Goal: Answer question/provide support: Share knowledge or assist other users

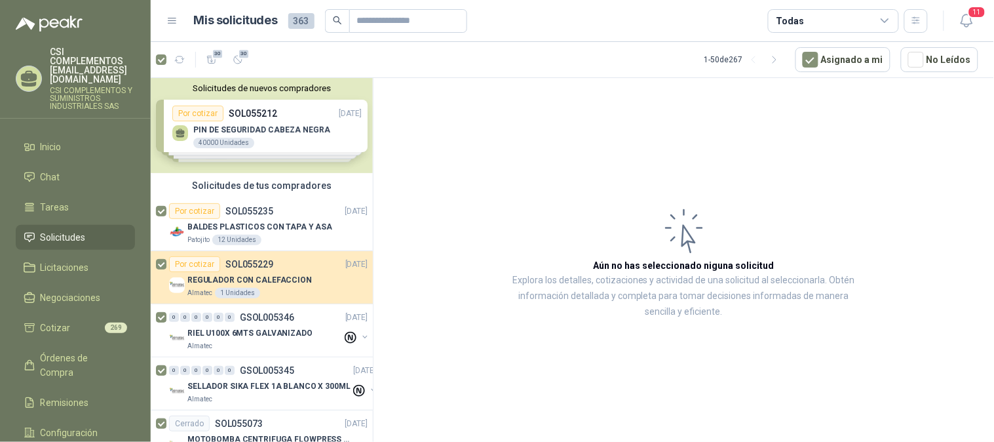
click at [75, 230] on span "Solicitudes" at bounding box center [63, 237] width 45 height 14
click at [218, 50] on span "30" at bounding box center [218, 53] width 12 height 10
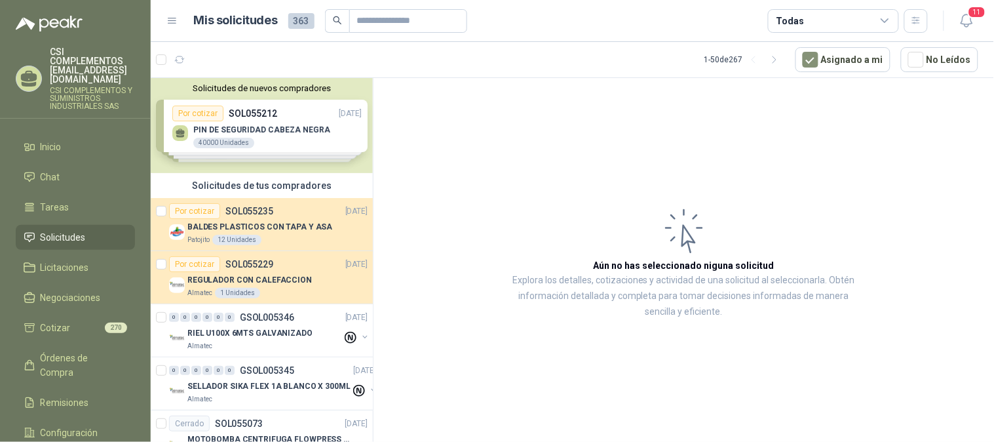
click at [166, 54] on div at bounding box center [173, 59] width 34 height 21
click at [167, 60] on div at bounding box center [173, 59] width 34 height 21
click at [174, 66] on button "button" at bounding box center [179, 59] width 21 height 21
click at [181, 60] on icon "button" at bounding box center [179, 59] width 11 height 11
click at [210, 59] on icon "button" at bounding box center [211, 59] width 11 height 11
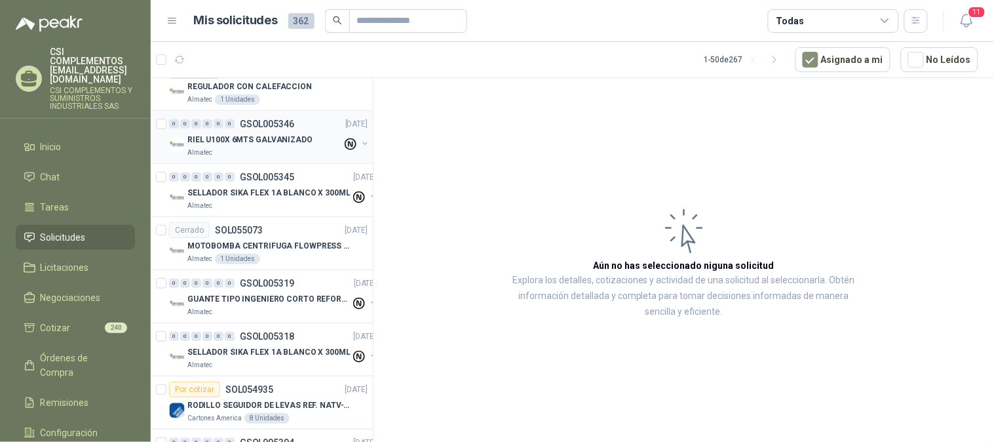
scroll to position [218, 0]
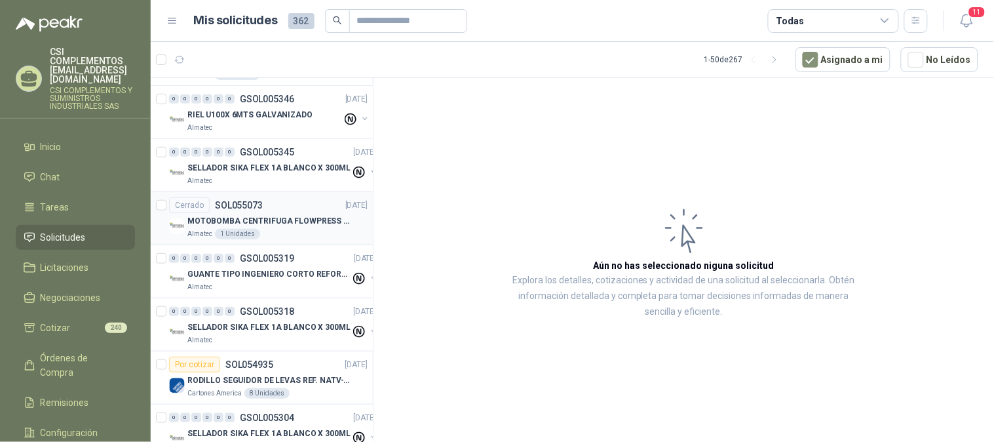
click at [297, 227] on div "MOTOBOMBA CENTRIFUGA FLOWPRESS 1.5HP-220 Almatec 1 Unidades" at bounding box center [277, 226] width 180 height 26
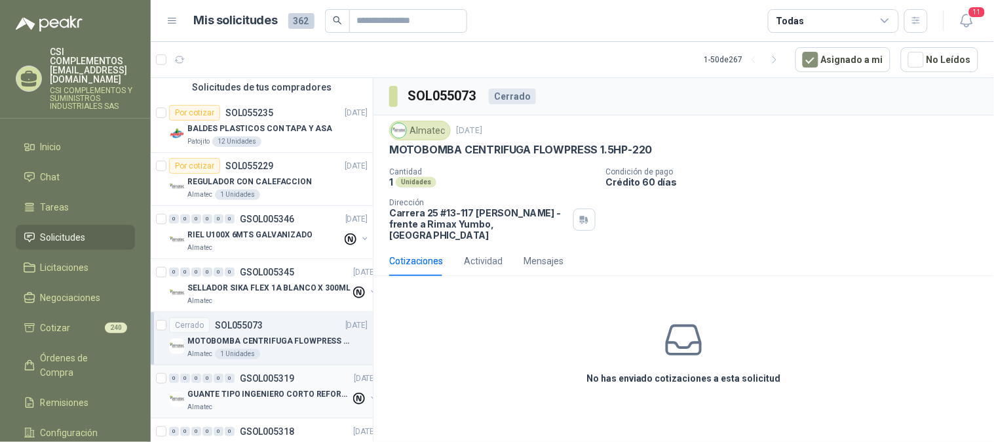
scroll to position [73, 0]
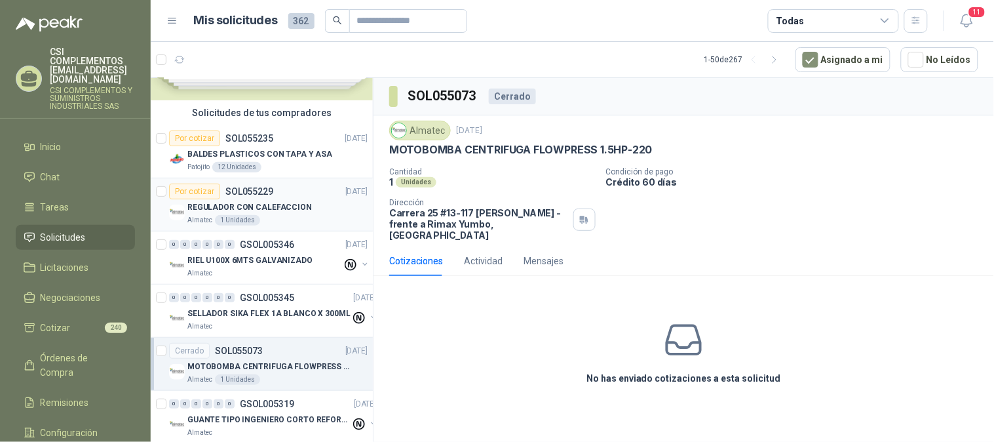
click at [283, 208] on p "REGULADOR CON CALEFACCION" at bounding box center [249, 207] width 124 height 12
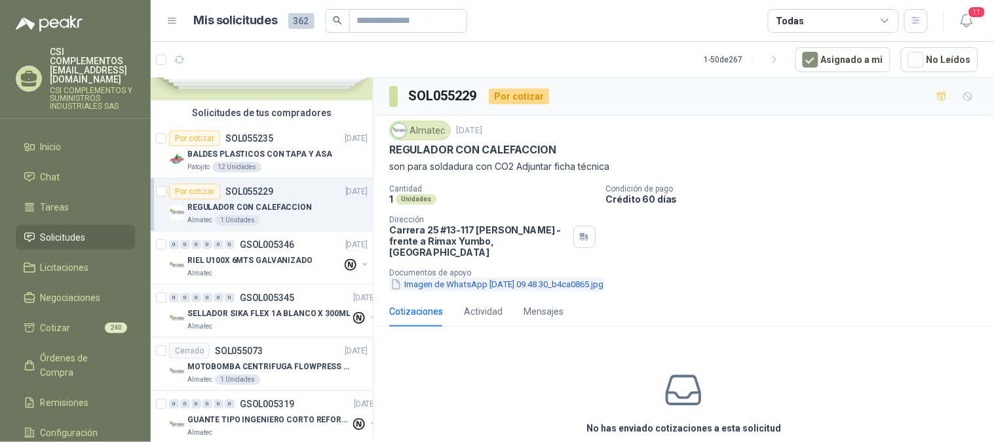
click at [463, 277] on button "Imagen de WhatsApp [DATE] 09.48.30_b4ca0865.jpg" at bounding box center [497, 284] width 216 height 14
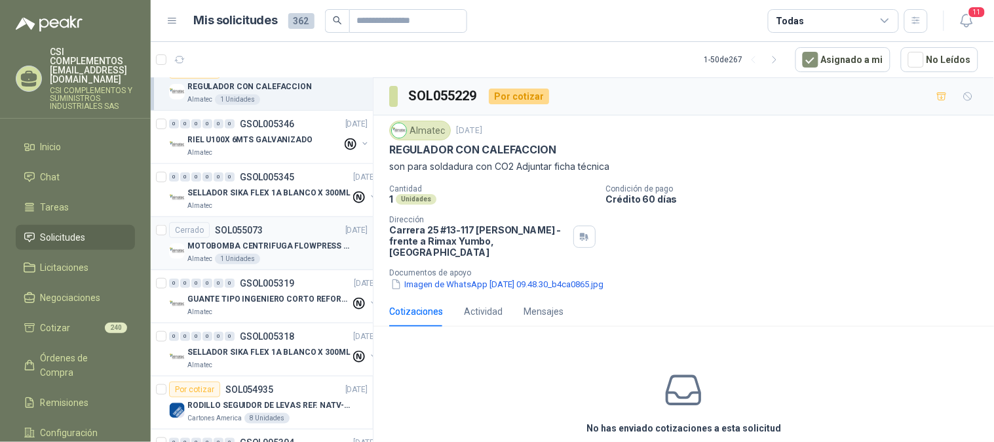
scroll to position [218, 0]
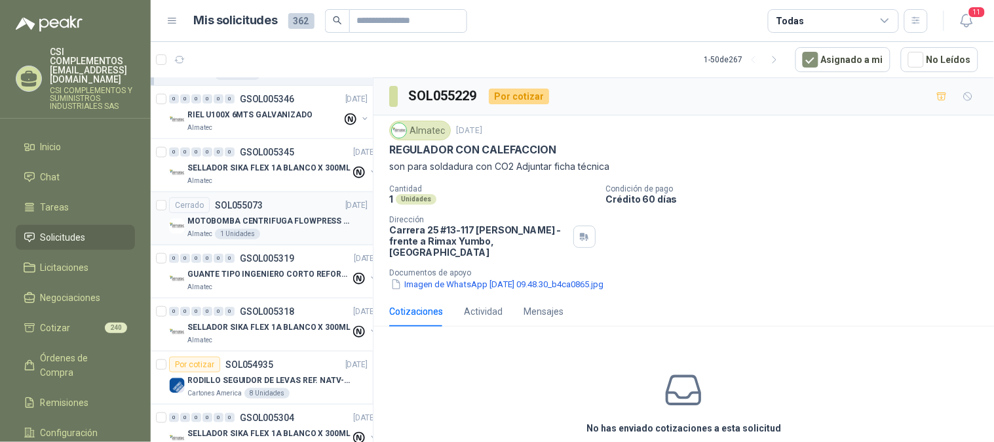
click at [299, 231] on div "Almatec 1 Unidades" at bounding box center [277, 234] width 180 height 10
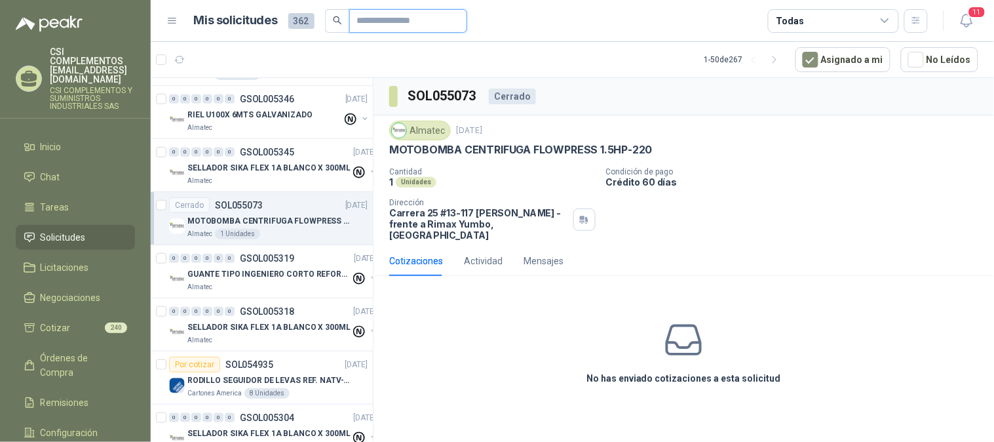
click at [369, 20] on input "text" at bounding box center [403, 21] width 92 height 22
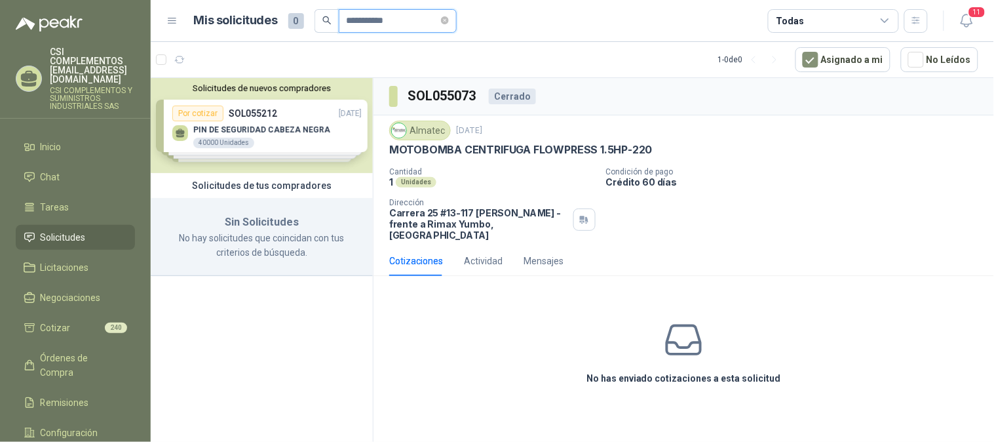
type input "**********"
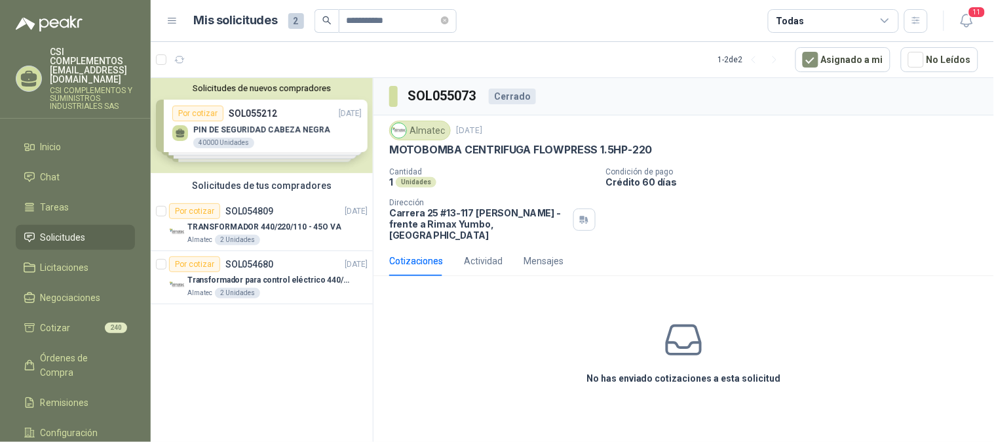
click at [54, 230] on span "Solicitudes" at bounding box center [63, 237] width 45 height 14
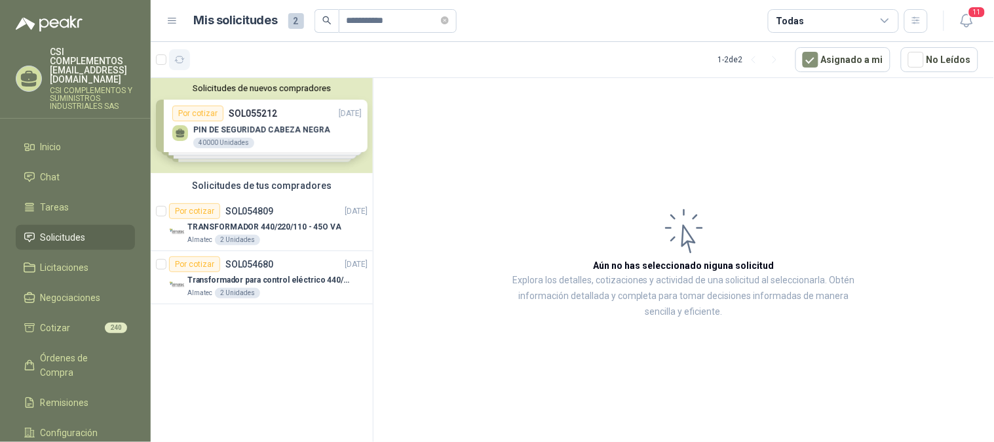
click at [181, 61] on icon "button" at bounding box center [179, 59] width 11 height 11
click at [211, 61] on icon "button" at bounding box center [211, 59] width 9 height 7
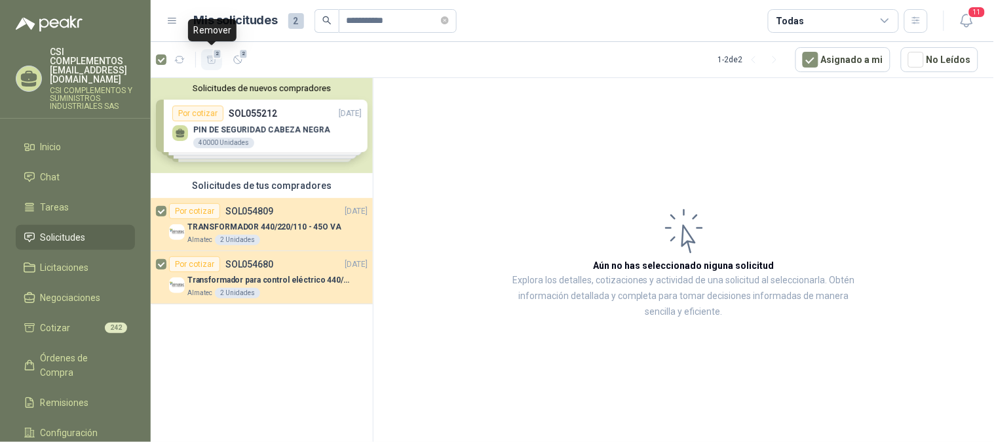
click at [212, 58] on icon "button" at bounding box center [211, 59] width 11 height 11
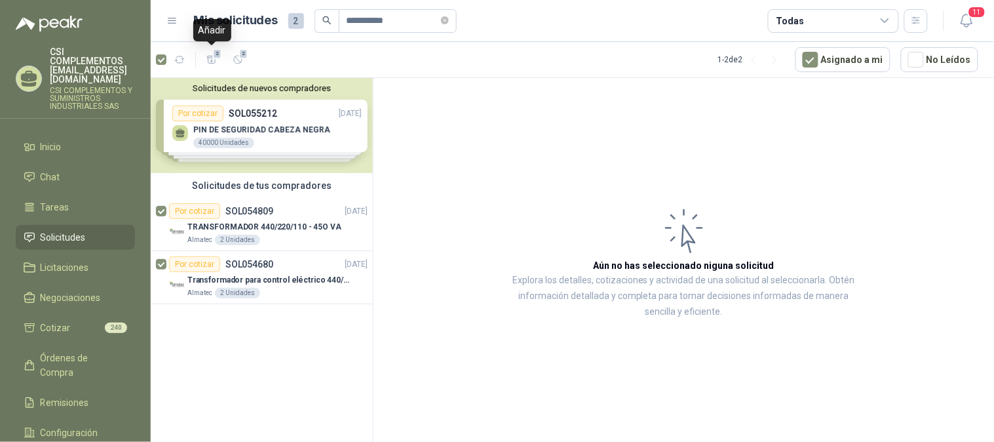
click at [210, 60] on icon "button" at bounding box center [211, 59] width 11 height 11
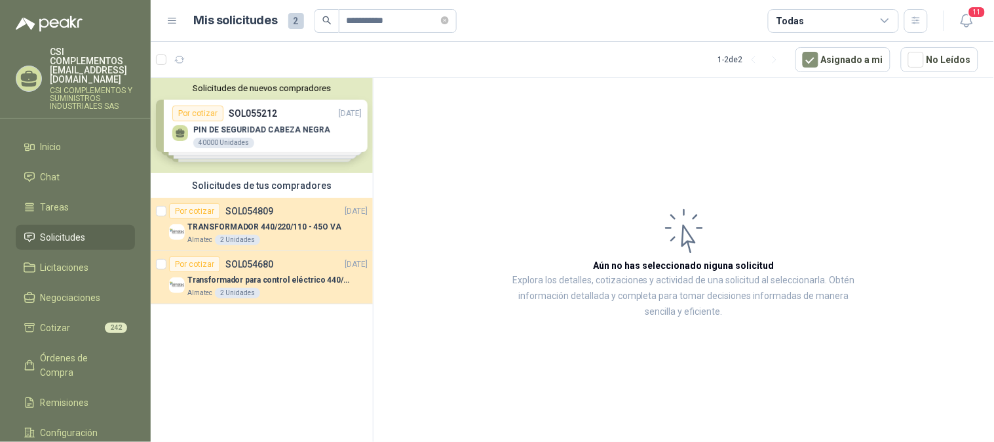
click at [83, 230] on span "Solicitudes" at bounding box center [63, 237] width 45 height 14
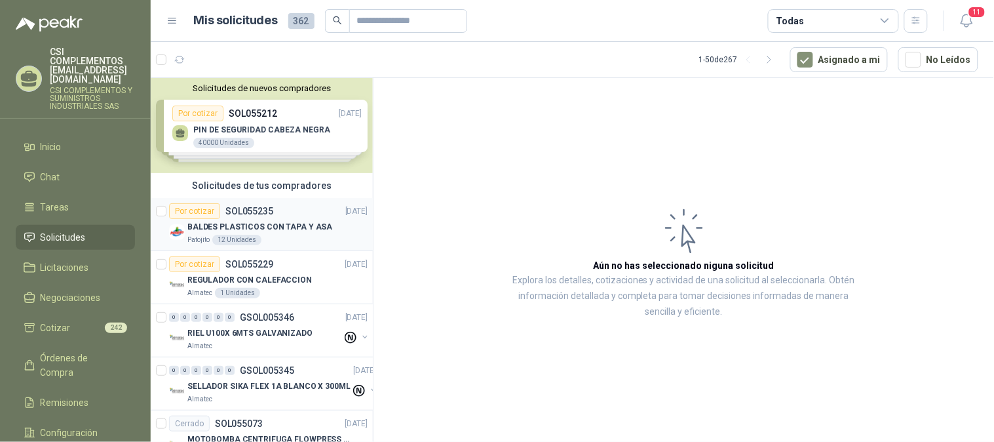
click at [264, 207] on p "SOL055235" at bounding box center [249, 210] width 48 height 9
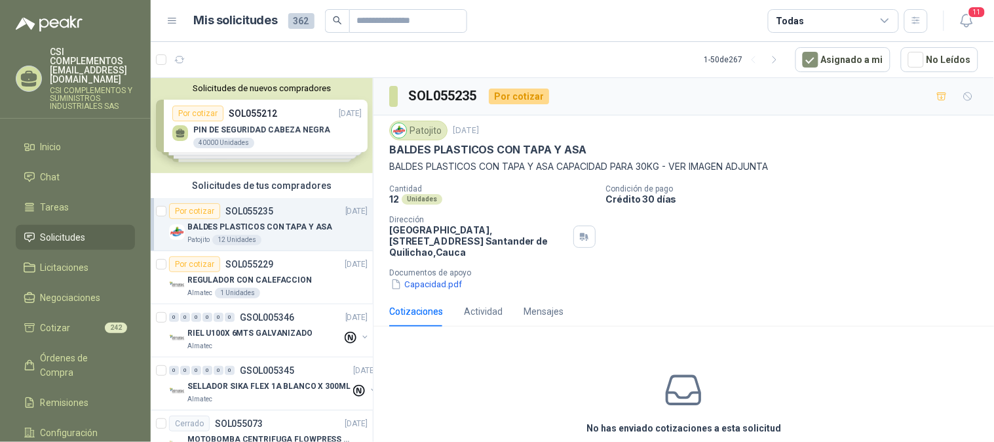
scroll to position [57, 0]
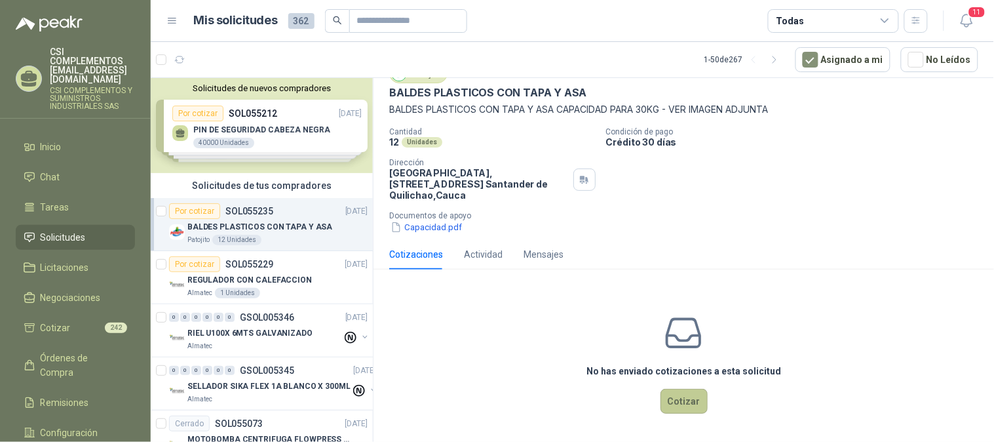
click at [670, 403] on button "Cotizar" at bounding box center [683, 401] width 47 height 25
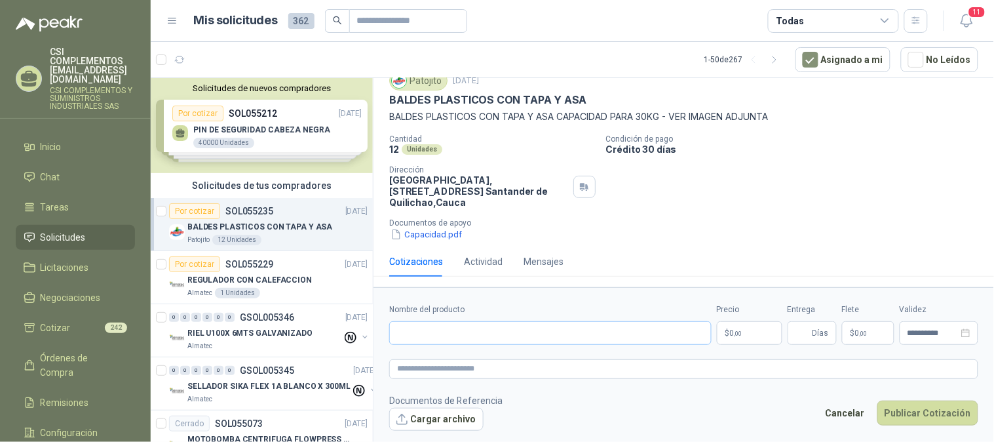
scroll to position [50, 0]
drag, startPoint x: 388, startPoint y: 100, endPoint x: 581, endPoint y: 95, distance: 193.4
click at [581, 95] on div "Patojito 9 sept, 2025 BALDES PLASTICOS CON TAPA Y ASA BALDES PLASTICOS CON TAPA…" at bounding box center [683, 156] width 620 height 181
copy p "BALDES PLASTICOS CON TAPA Y ASA"
click at [446, 338] on input "Nombre del producto" at bounding box center [550, 333] width 322 height 24
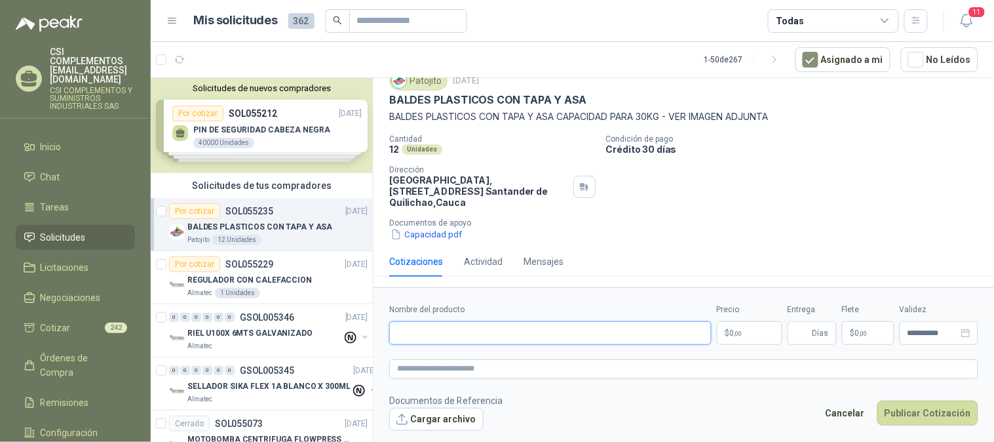
paste input "**********"
type input "**********"
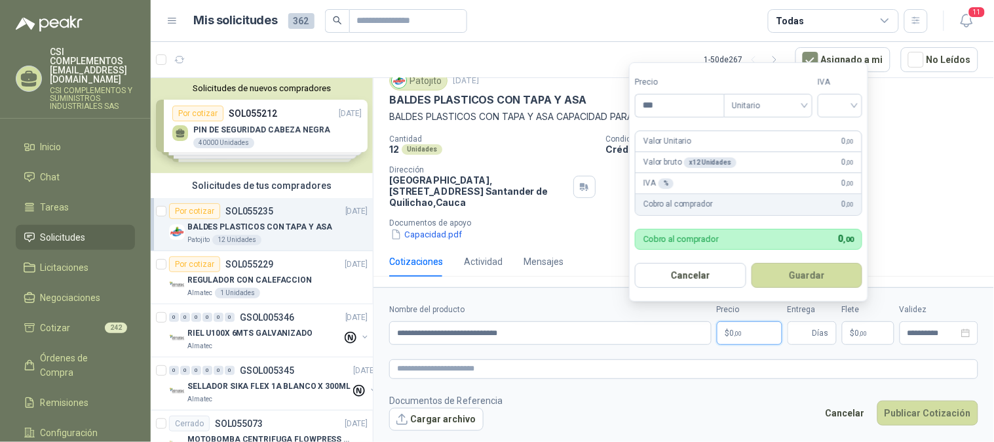
click at [744, 326] on p "$ 0 ,00" at bounding box center [750, 333] width 66 height 24
click at [812, 110] on div "Unitario" at bounding box center [768, 105] width 88 height 24
type input "********"
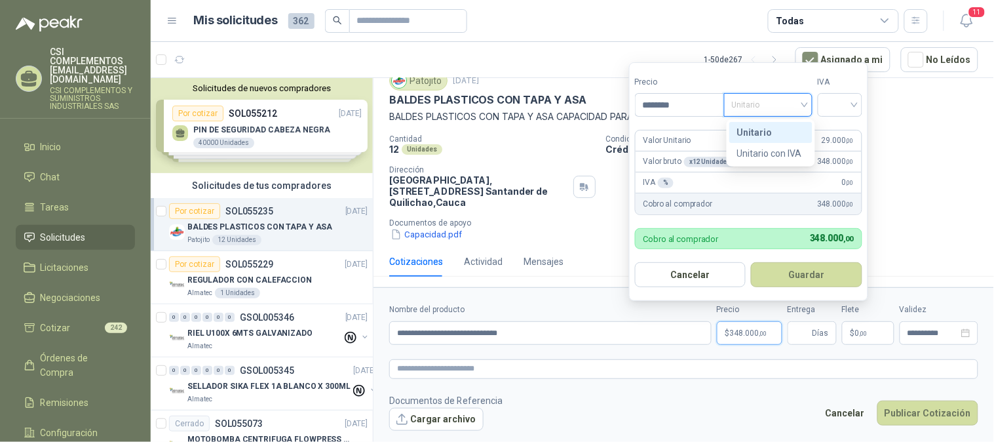
click at [795, 122] on div "Unitario" at bounding box center [770, 132] width 83 height 21
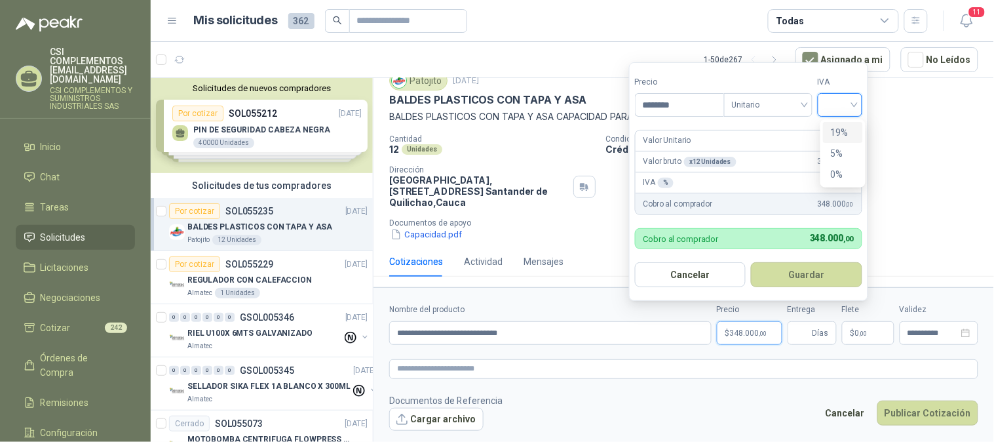
click at [854, 103] on input "search" at bounding box center [840, 104] width 29 height 20
click at [839, 126] on div "19%" at bounding box center [843, 132] width 24 height 14
click at [828, 278] on button "Guardar" at bounding box center [809, 274] width 113 height 25
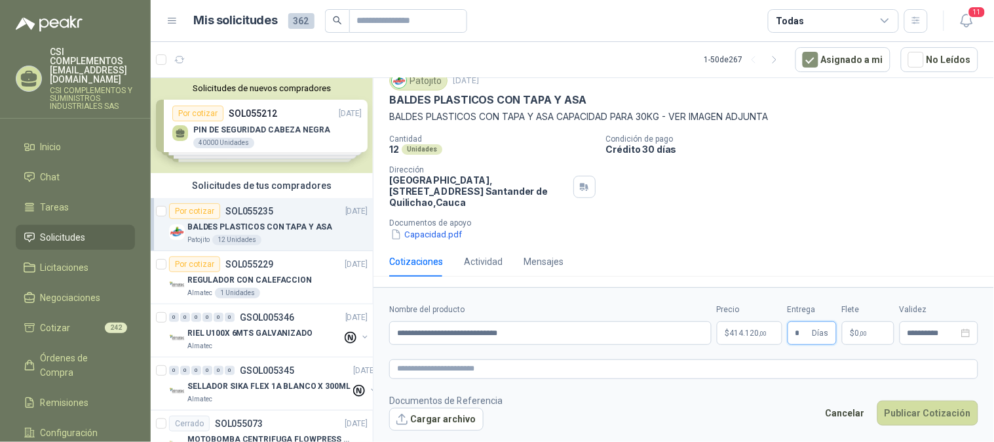
type input "*"
click at [854, 329] on span "$" at bounding box center [852, 333] width 5 height 8
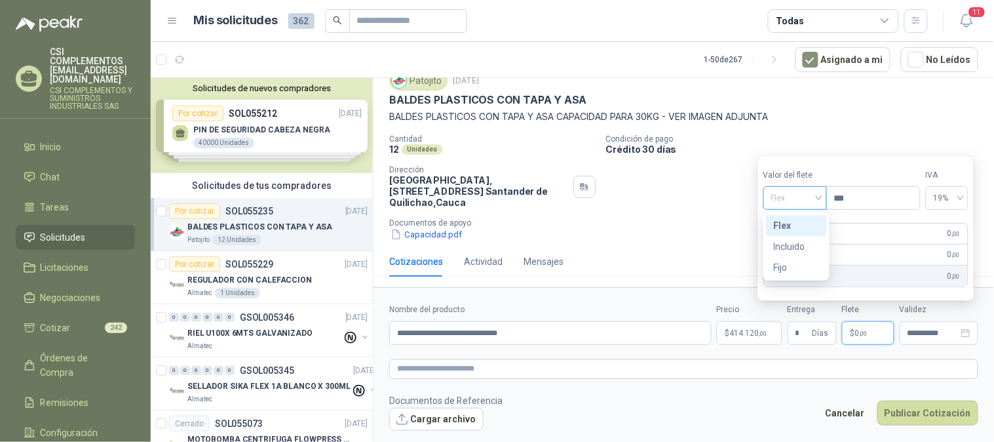
click at [822, 197] on div "Flex" at bounding box center [795, 198] width 64 height 24
click at [795, 247] on div "Incluido" at bounding box center [796, 246] width 45 height 14
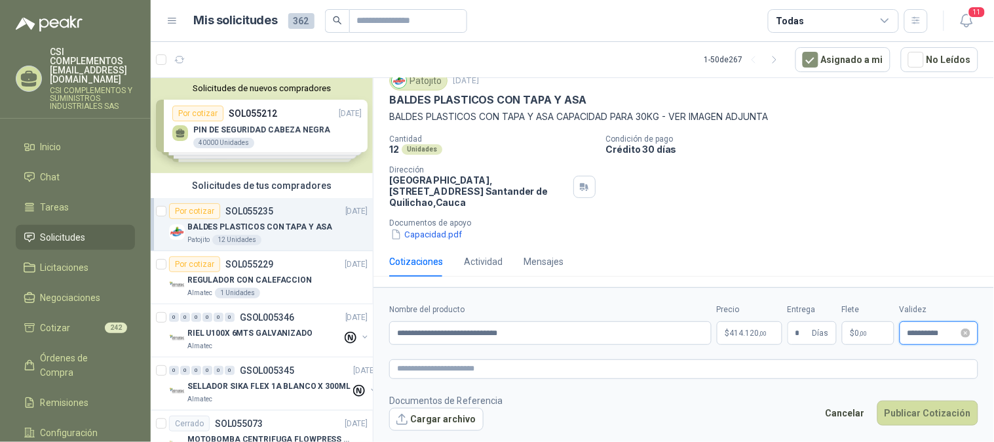
click at [924, 330] on input "**********" at bounding box center [932, 333] width 51 height 9
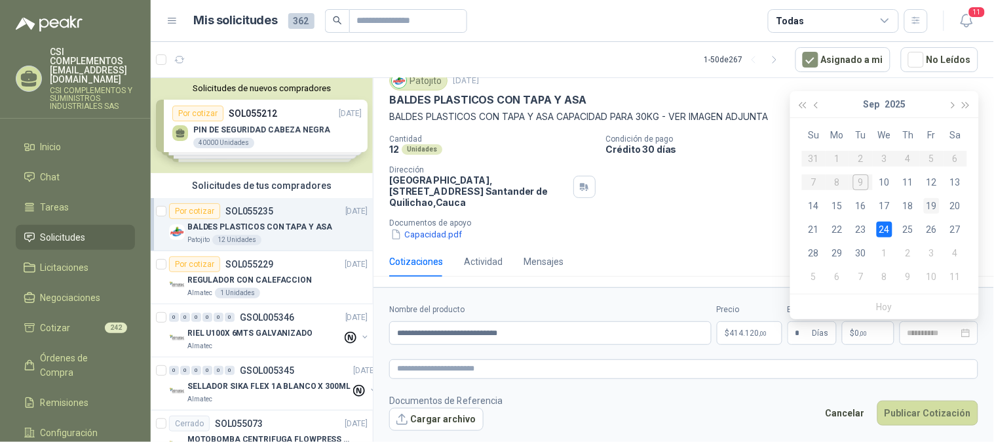
click at [934, 205] on div "19" at bounding box center [932, 206] width 16 height 16
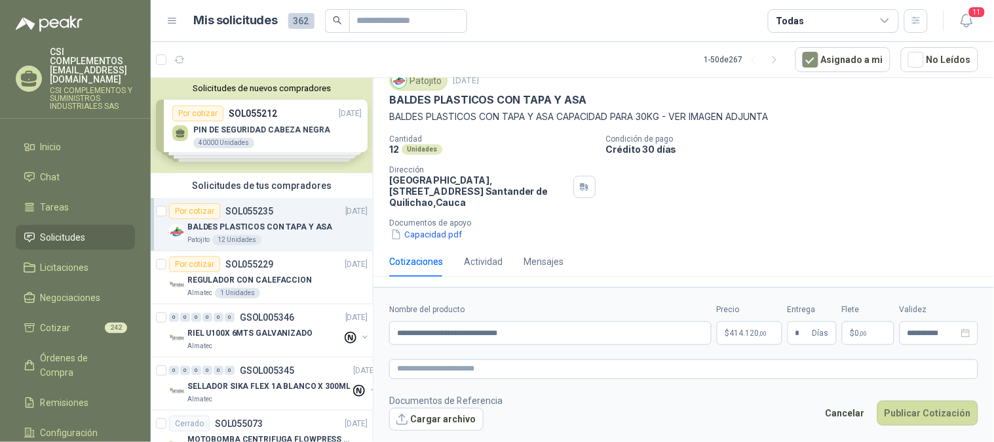
type input "**********"
click at [900, 414] on button "Publicar Cotización" at bounding box center [927, 412] width 101 height 25
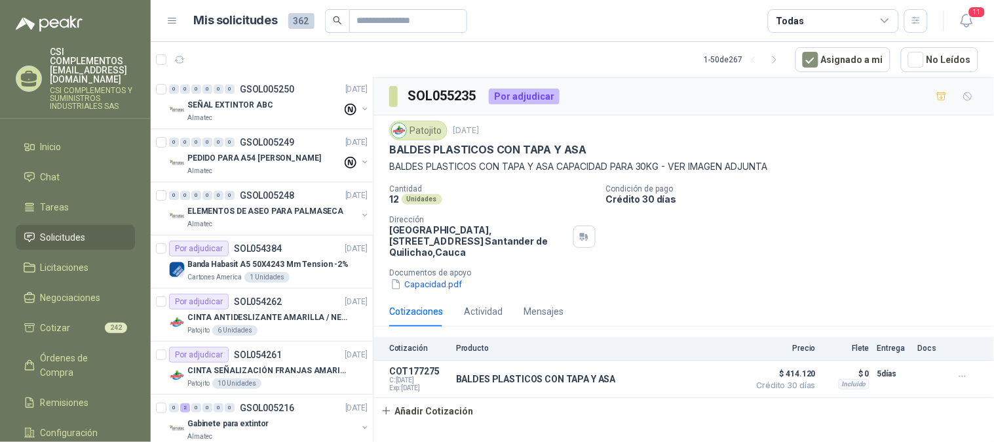
scroll to position [1237, 0]
